Goal: Task Accomplishment & Management: Manage account settings

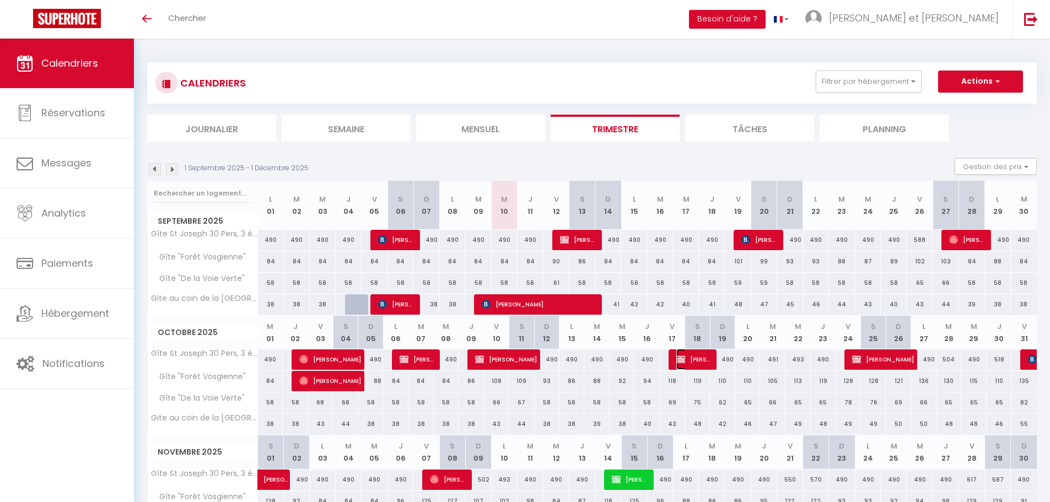
click at [695, 368] on span "[PERSON_NAME]" at bounding box center [693, 359] width 35 height 21
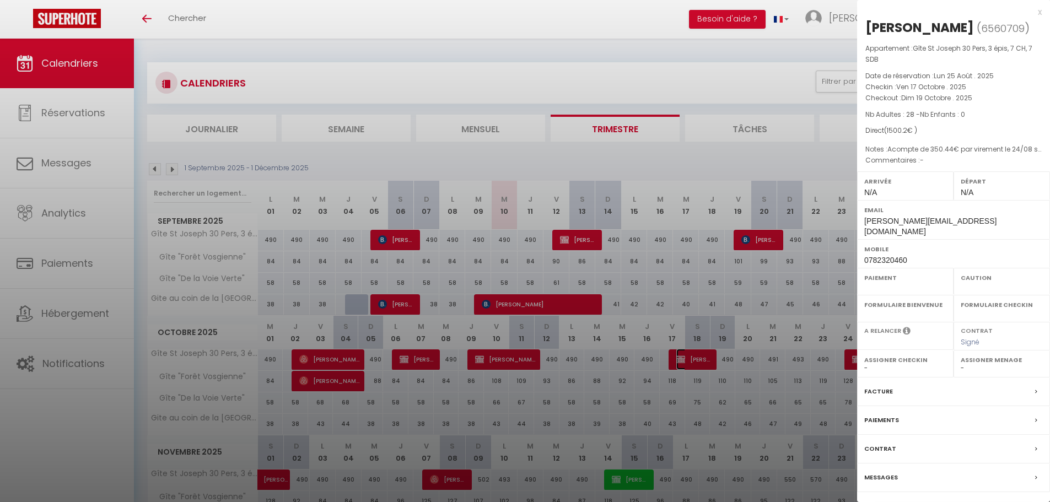
select select "OK"
select select "KO"
select select "0"
select select "1"
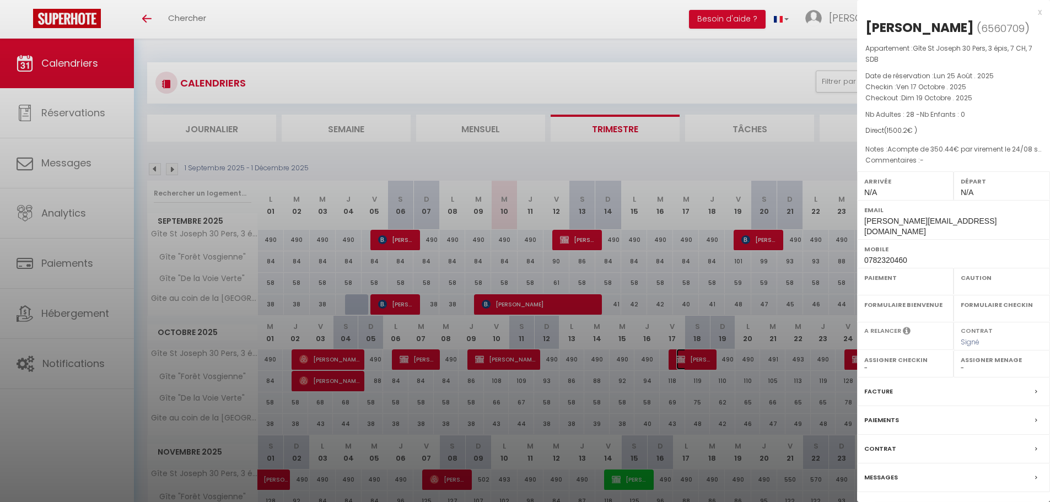
select select
click at [1040, 13] on div "x" at bounding box center [949, 12] width 185 height 13
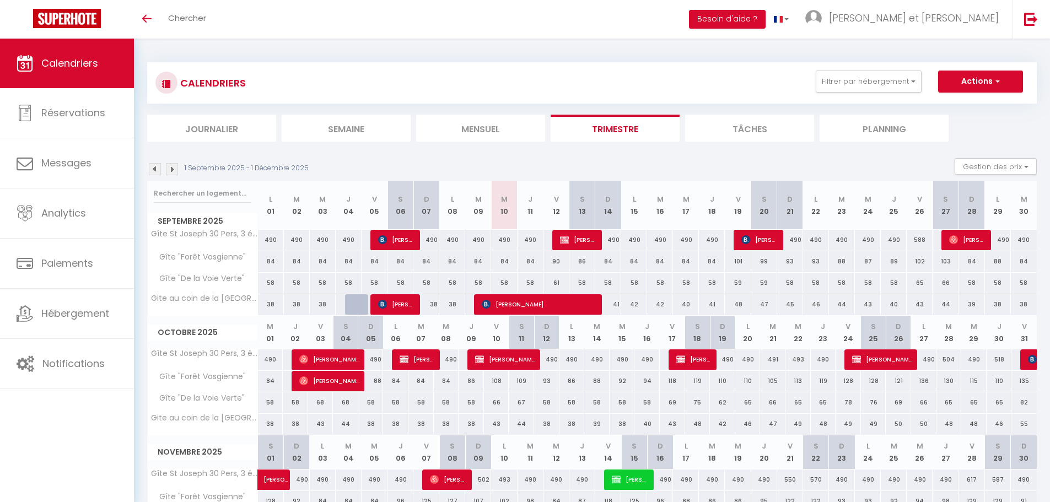
click at [595, 243] on div "490" at bounding box center [608, 240] width 26 height 20
type input "490"
type input "Dim 14 Septembre 2025"
type input "Lun 15 Septembre 2025"
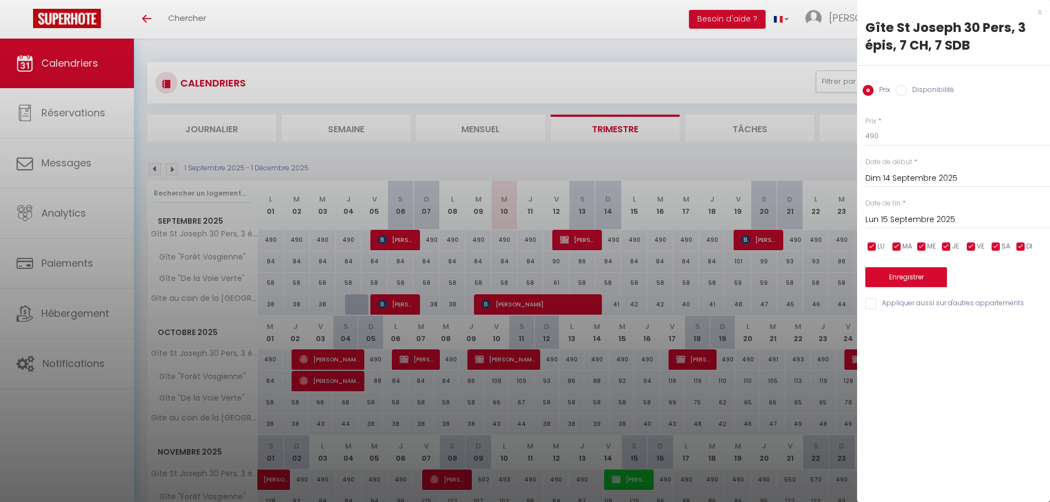
click at [676, 64] on div at bounding box center [525, 251] width 1050 height 502
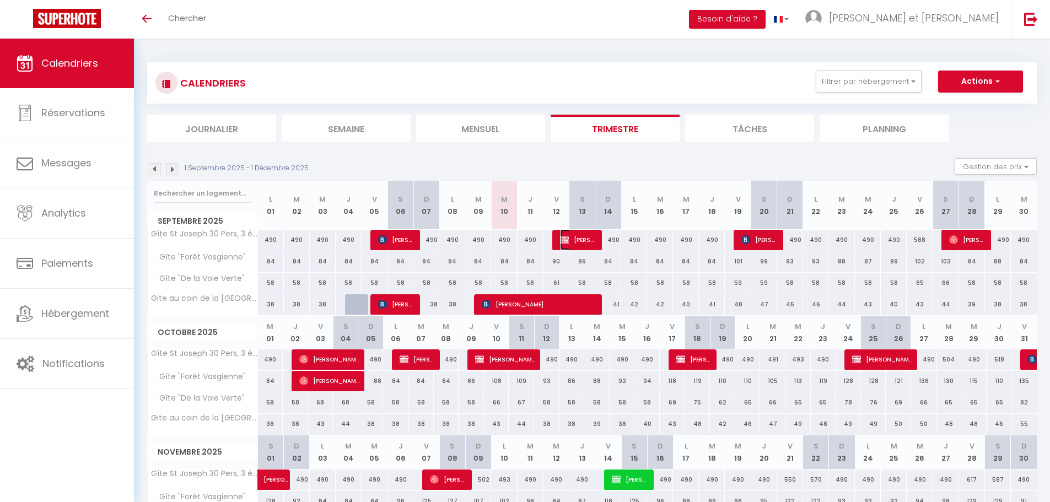
click at [581, 240] on span "[PERSON_NAME]" at bounding box center [577, 239] width 35 height 21
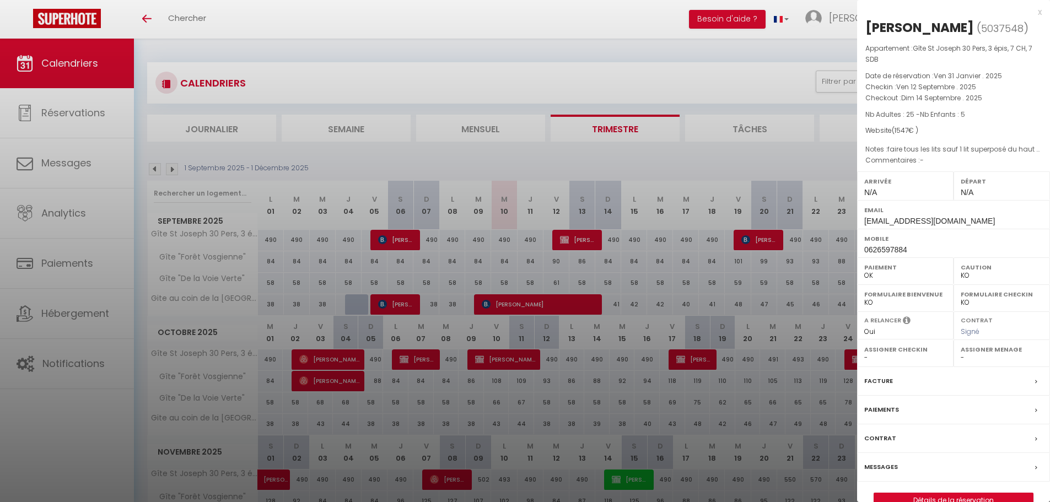
click at [886, 460] on div "Messages" at bounding box center [953, 467] width 193 height 29
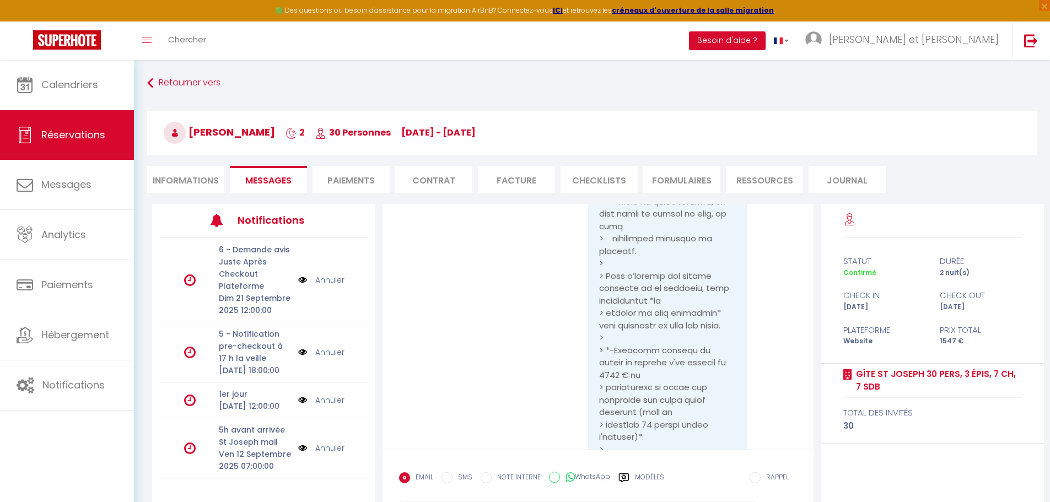
scroll to position [8992, 0]
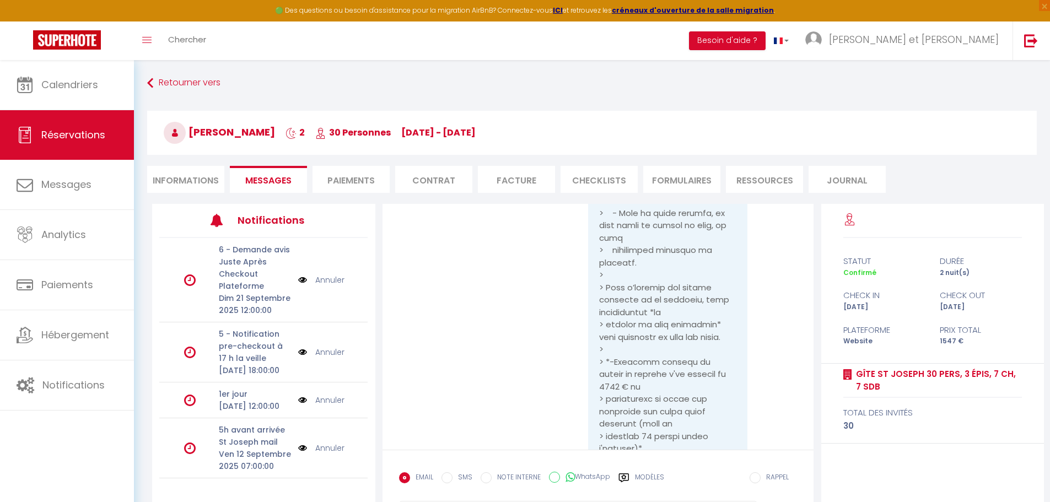
click at [188, 177] on li "Informations" at bounding box center [185, 179] width 77 height 27
select select
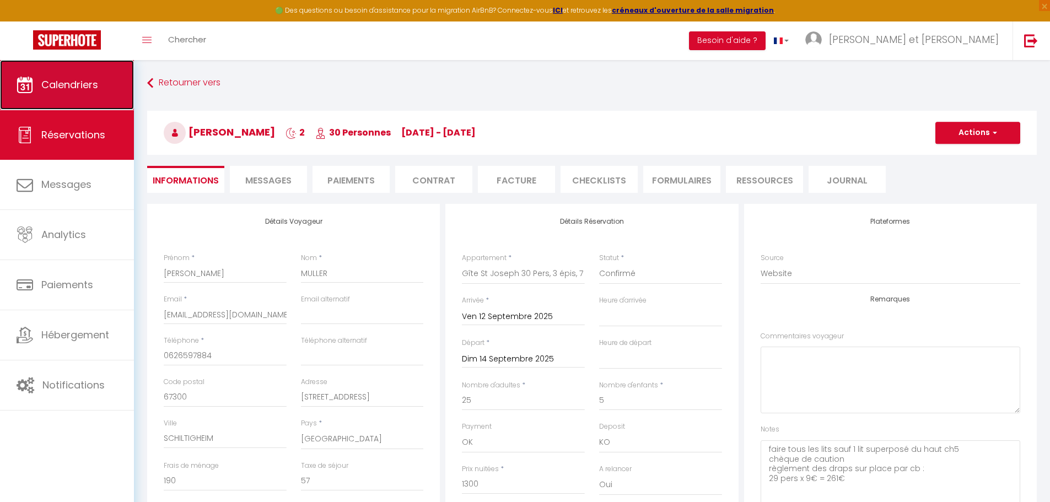
click at [68, 67] on link "Calendriers" at bounding box center [67, 85] width 134 height 50
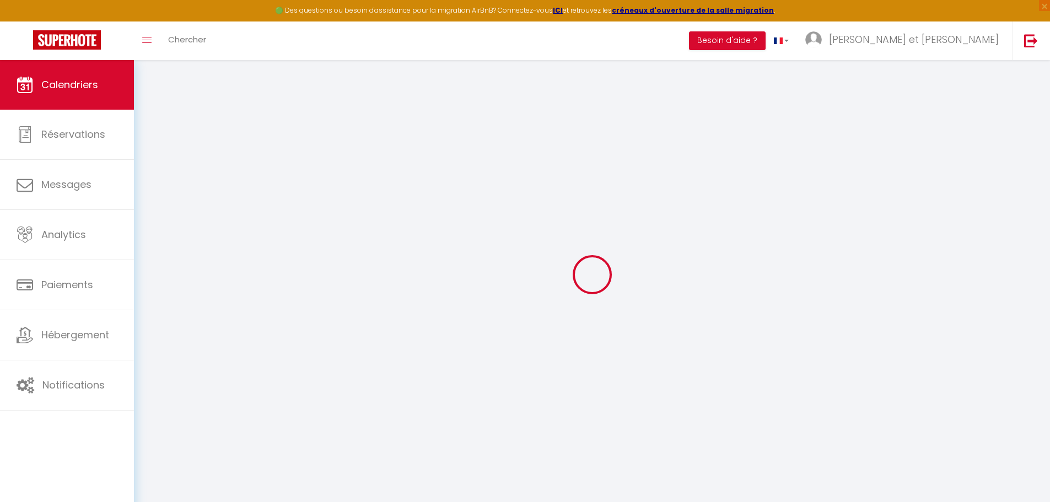
select select
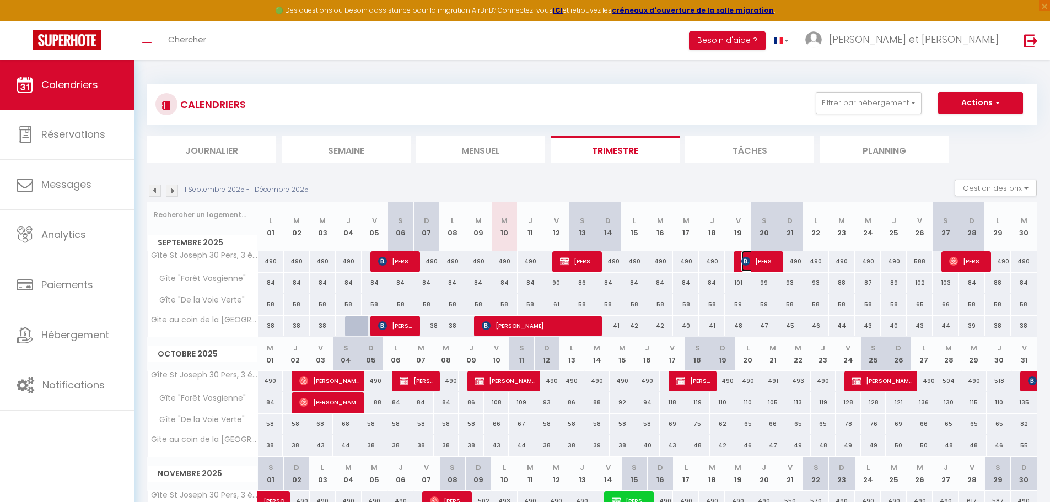
click at [764, 262] on span "[PERSON_NAME]" at bounding box center [758, 261] width 35 height 21
select select "OK"
select select "0"
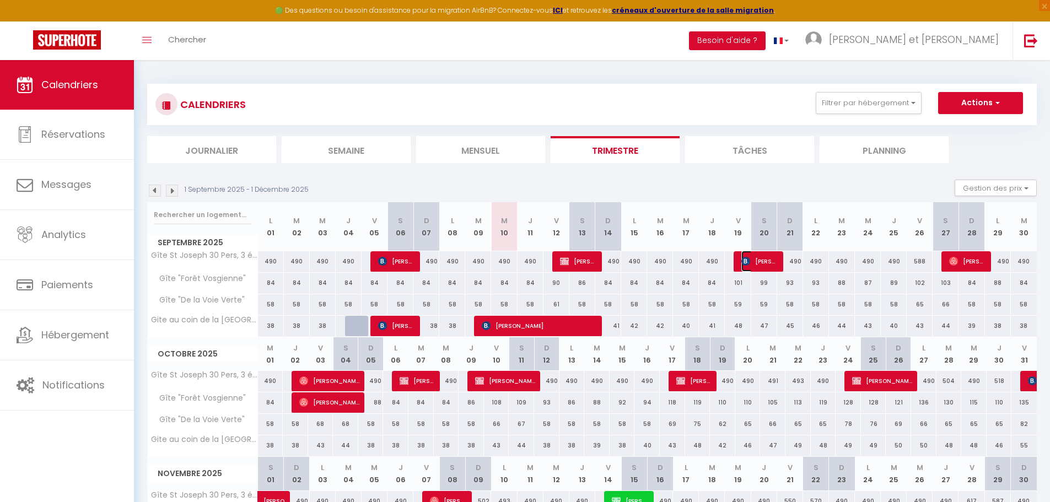
select select "1"
select select
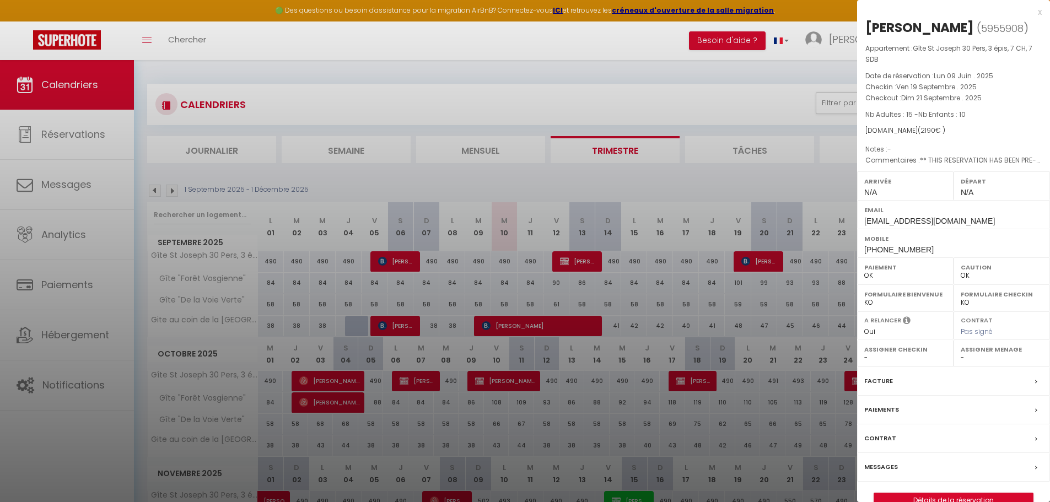
click at [896, 411] on label "Paiements" at bounding box center [881, 410] width 35 height 12
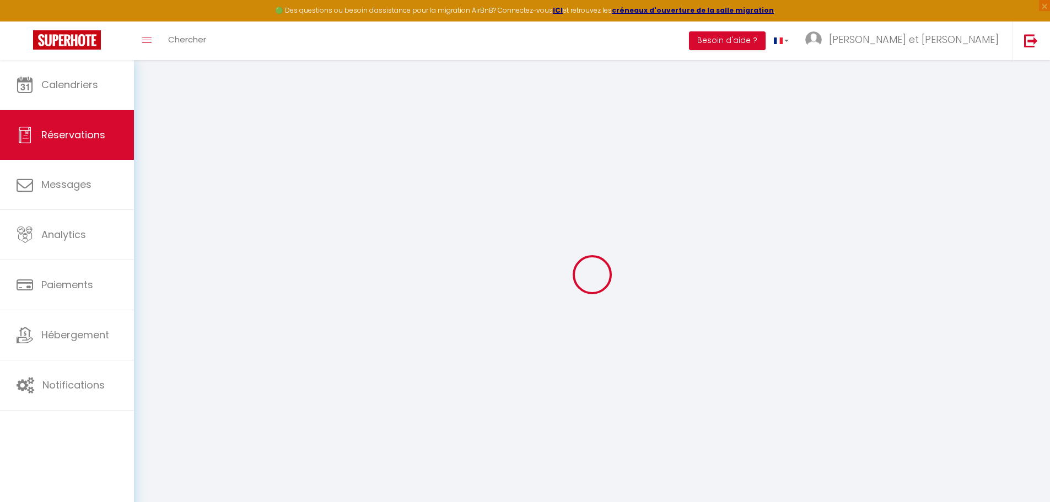
select select
checkbox input "false"
type voyageur0 "** THIS RESERVATION HAS BEEN PRE-PAID ** Approximate time of arrival: between 1…"
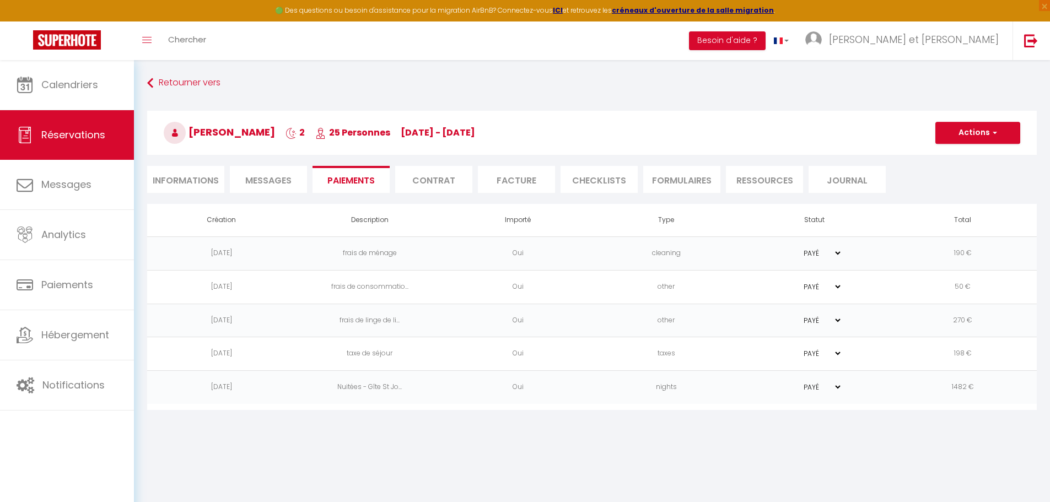
click at [489, 174] on li "Facture" at bounding box center [516, 179] width 77 height 27
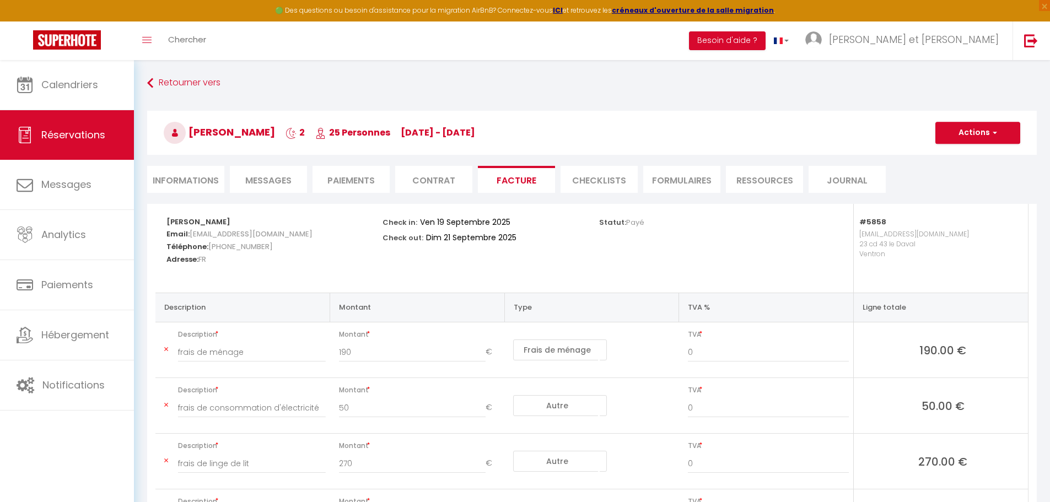
click at [175, 186] on li "Informations" at bounding box center [185, 179] width 77 height 27
select select
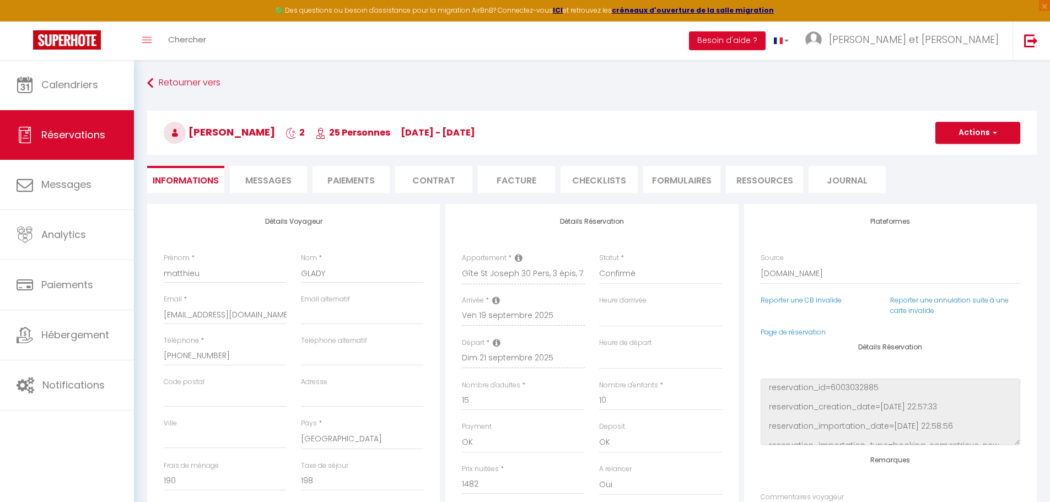
click at [519, 180] on li "Facture" at bounding box center [516, 179] width 77 height 27
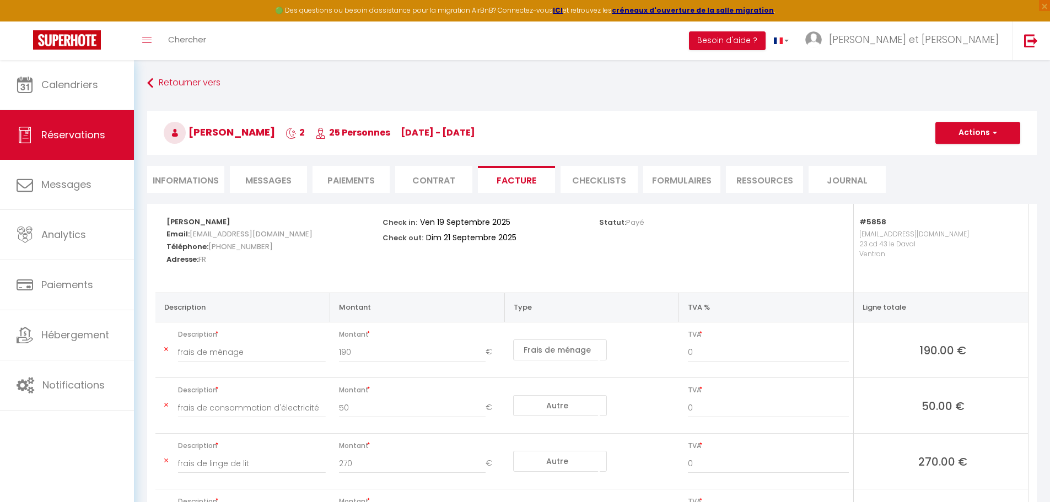
click at [439, 173] on li "Contrat" at bounding box center [433, 179] width 77 height 27
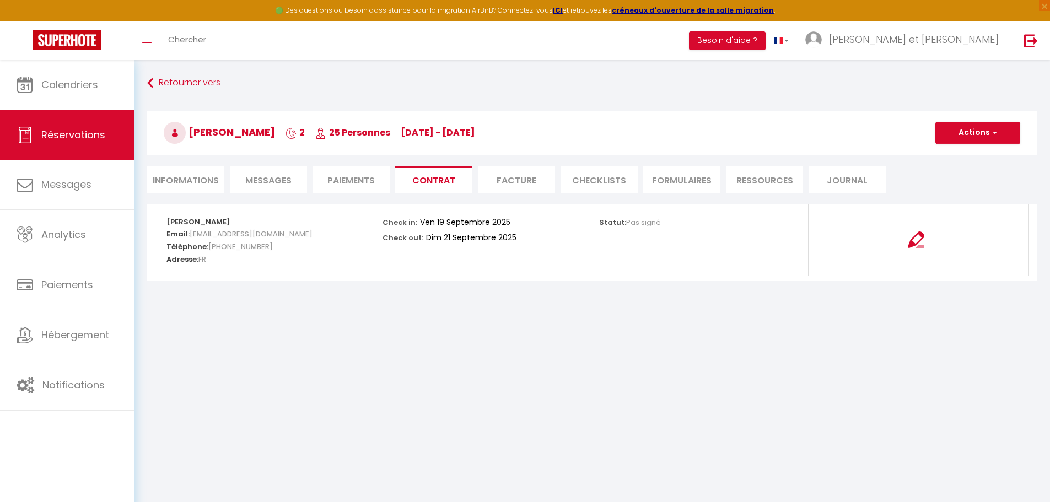
click at [339, 174] on li "Paiements" at bounding box center [350, 179] width 77 height 27
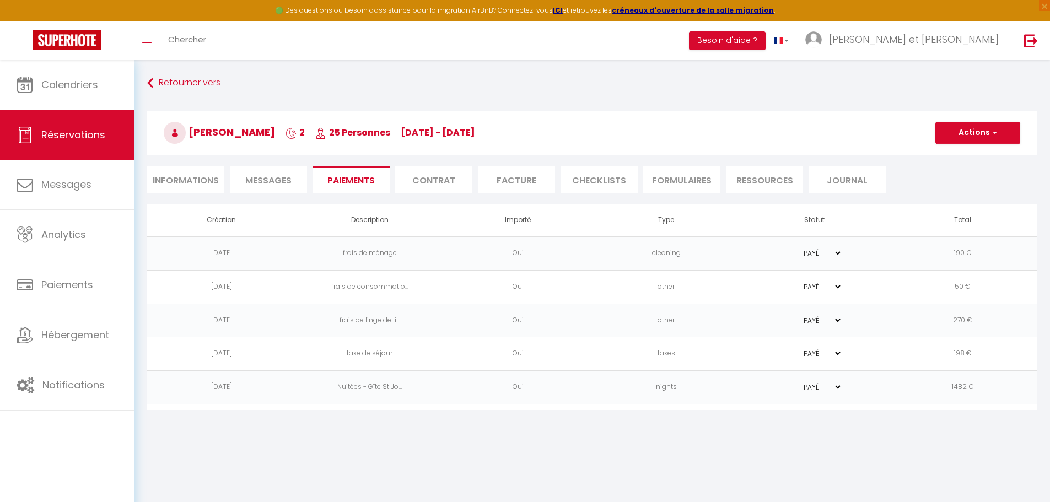
click at [520, 184] on li "Facture" at bounding box center [516, 179] width 77 height 27
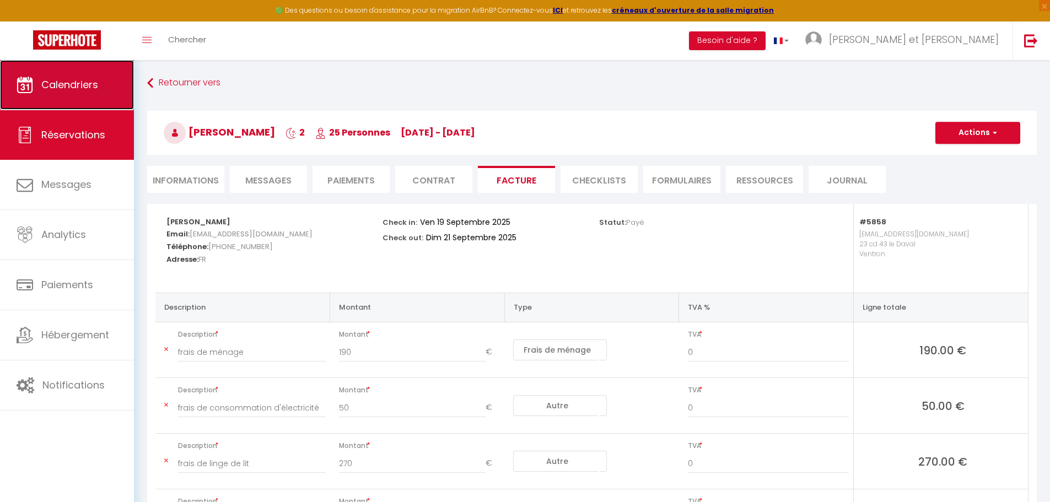
click at [57, 94] on link "Calendriers" at bounding box center [67, 85] width 134 height 50
